Goal: Transaction & Acquisition: Purchase product/service

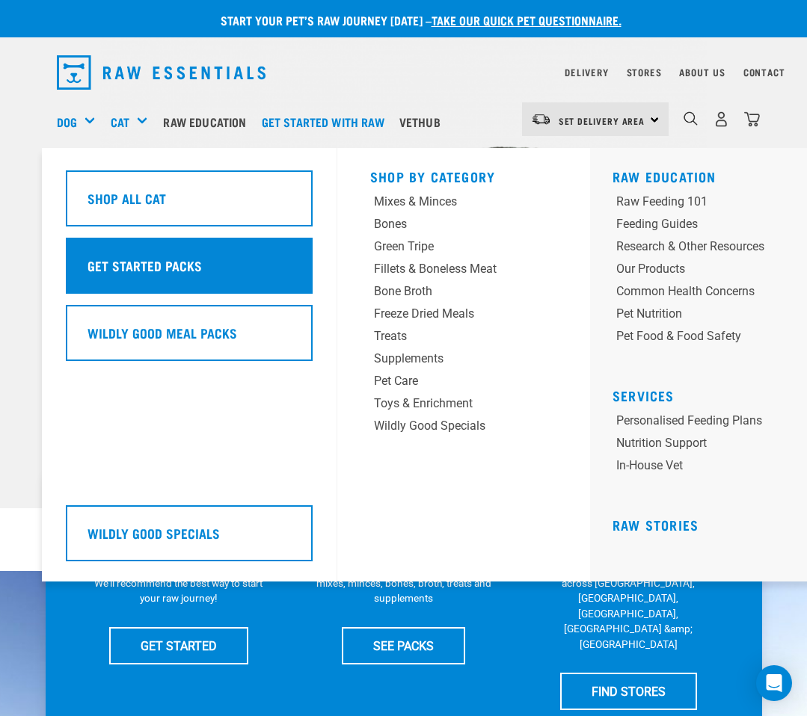
click at [140, 263] on h5 "Get Started Packs" at bounding box center [144, 265] width 114 height 19
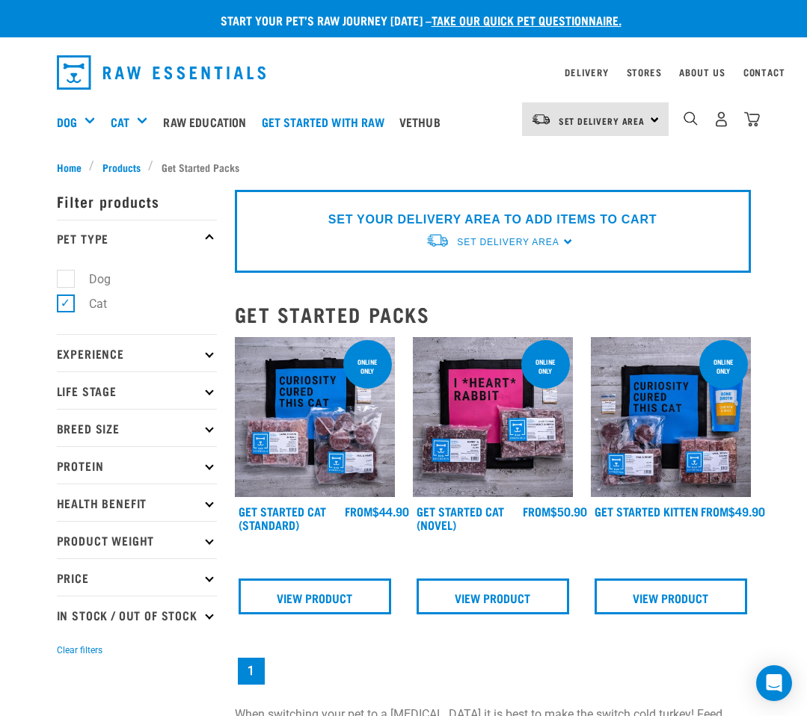
click at [326, 412] on img at bounding box center [315, 417] width 160 height 160
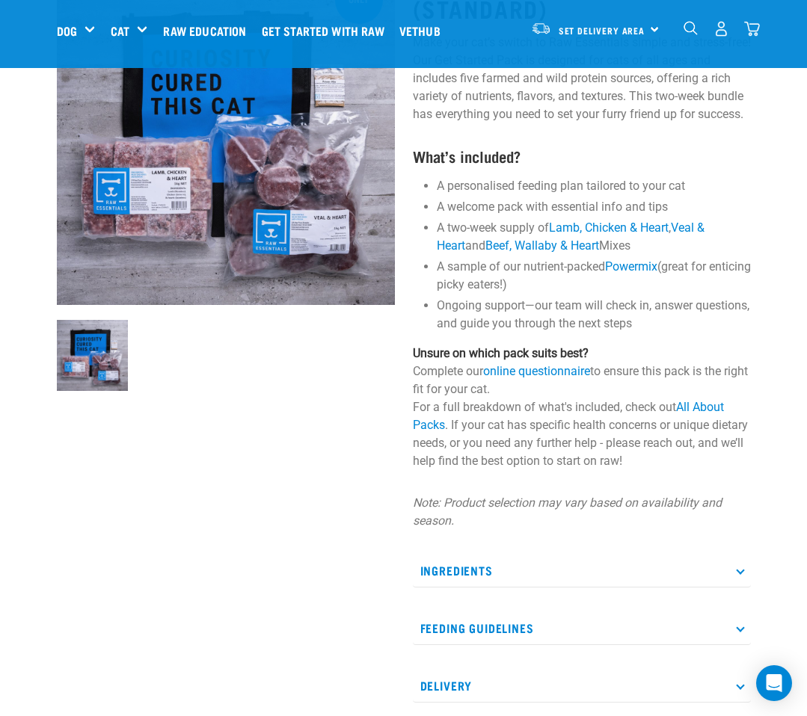
scroll to position [141, 0]
